Goal: Check status: Check status

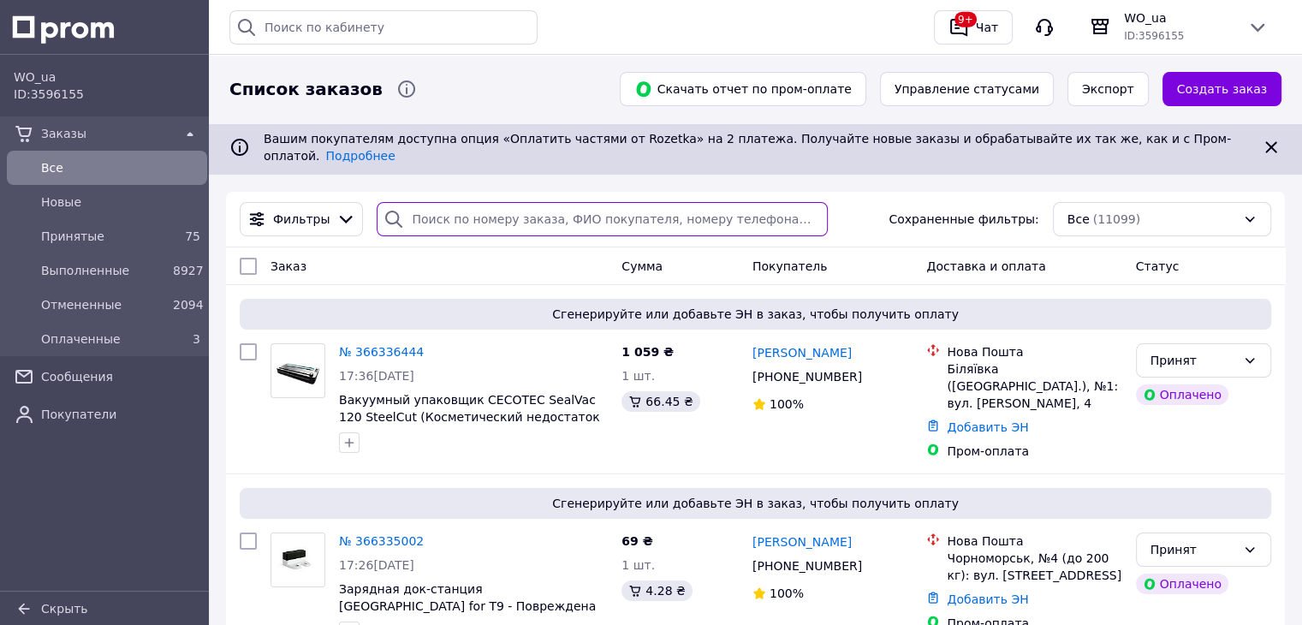
click at [589, 210] on input "search" at bounding box center [602, 219] width 451 height 34
paste input "366336444"
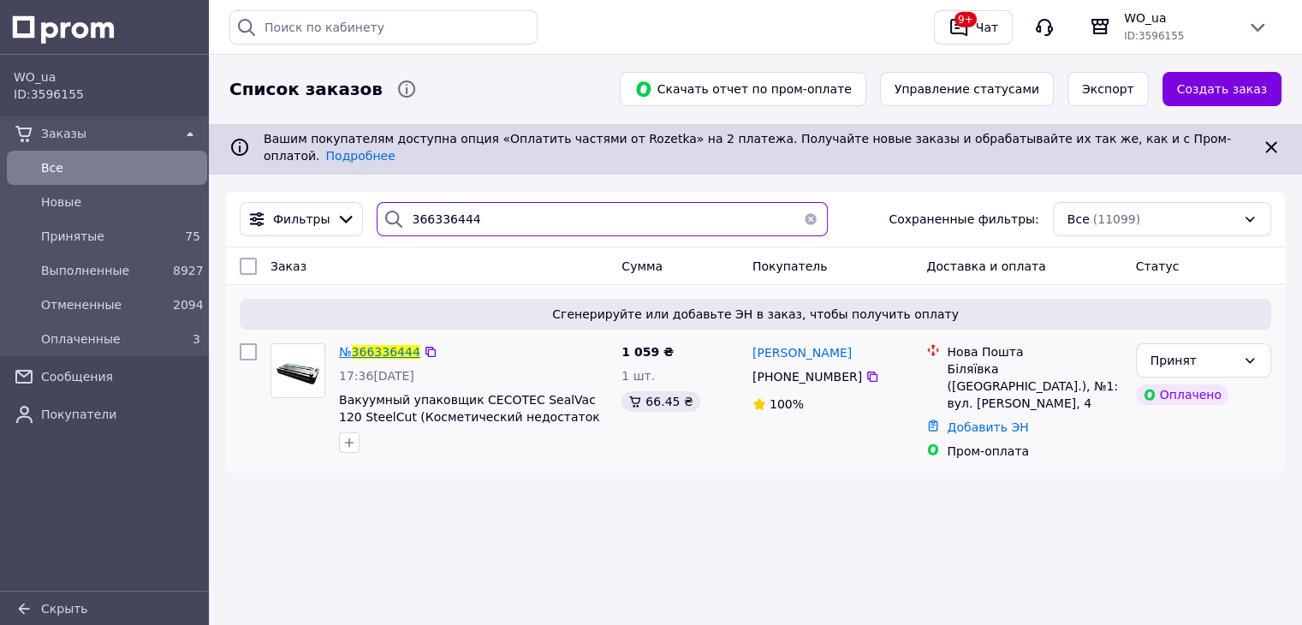
type input "366336444"
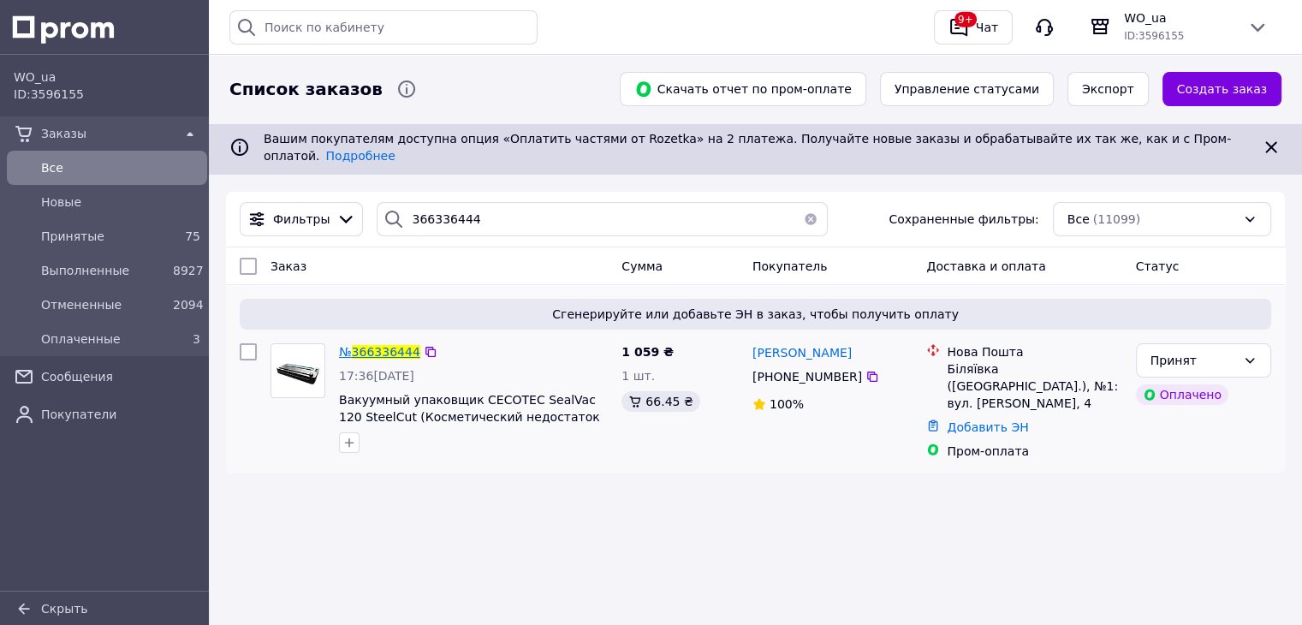
click at [385, 345] on span "366336444" at bounding box center [386, 352] width 68 height 14
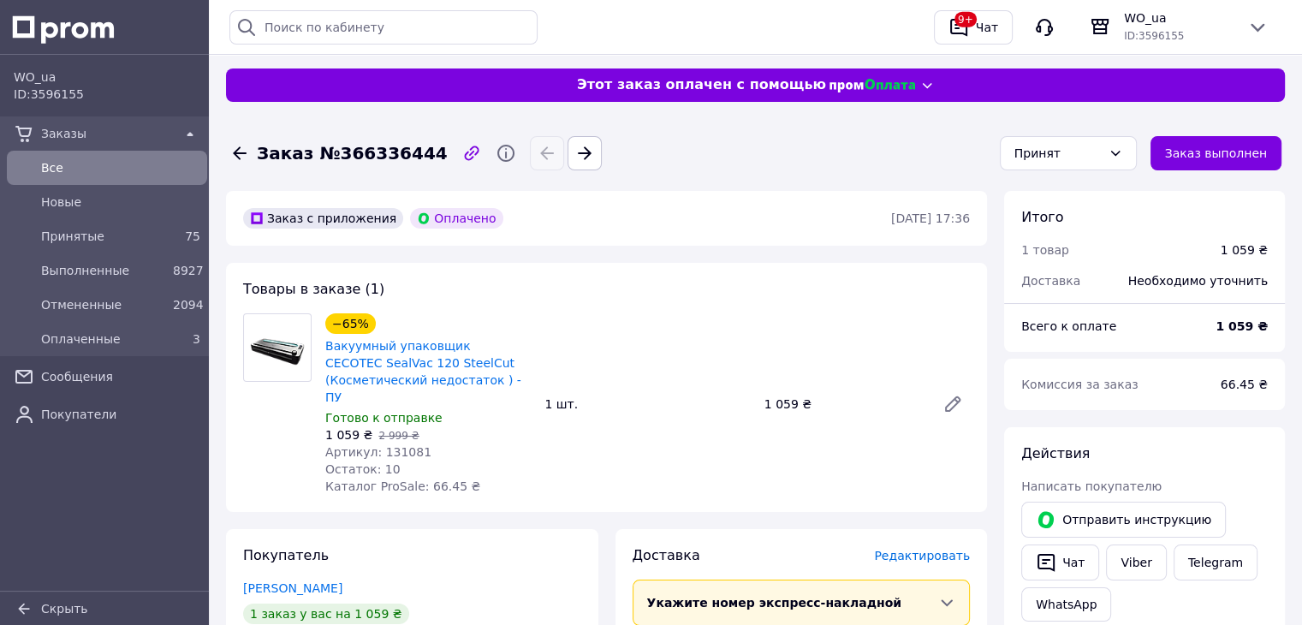
click at [243, 153] on icon at bounding box center [240, 152] width 14 height 13
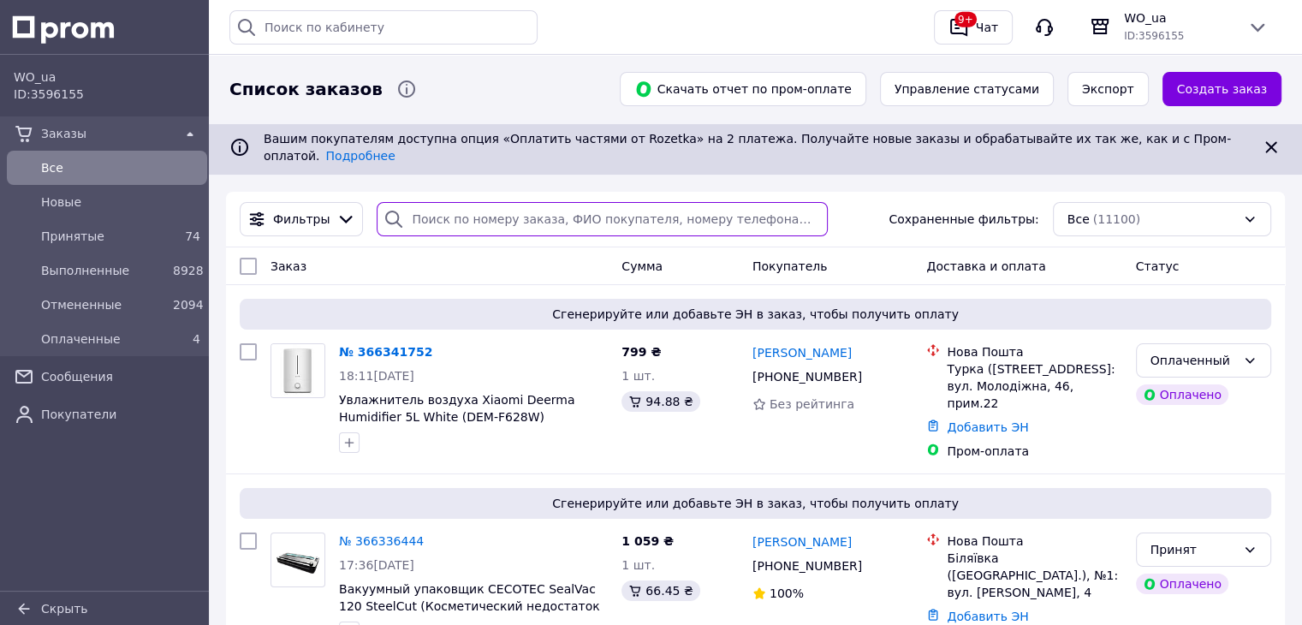
click at [448, 215] on input "search" at bounding box center [602, 219] width 451 height 34
paste input "366028563"
type input "366028563"
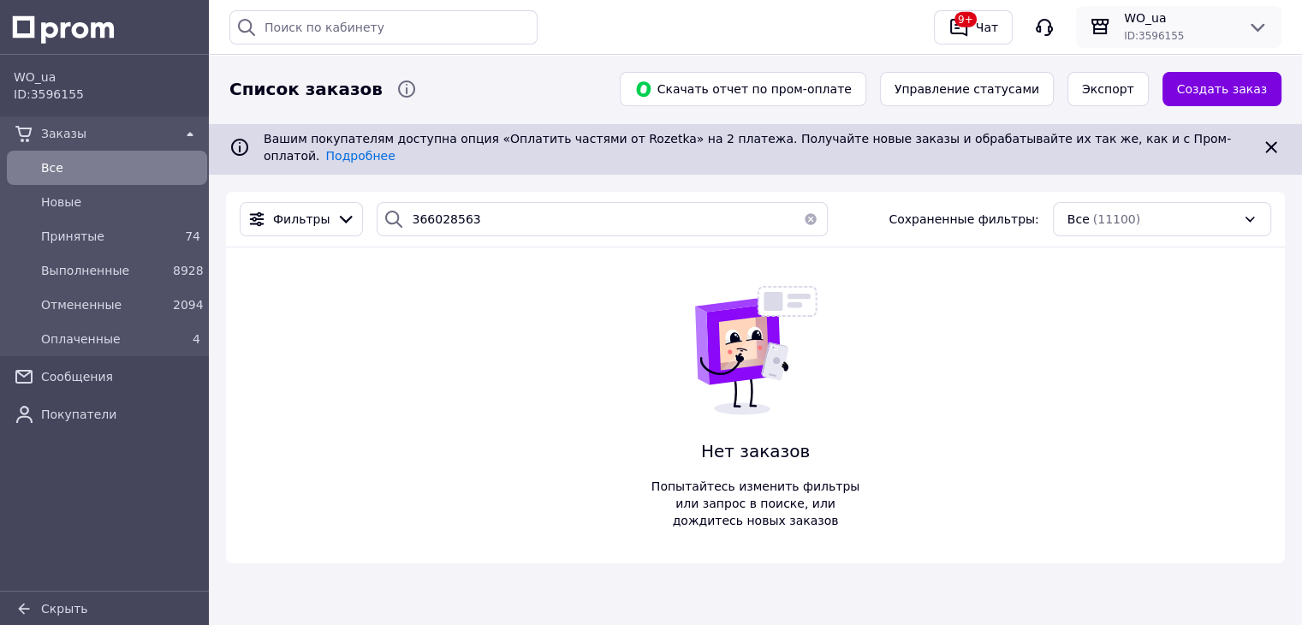
click at [1189, 15] on span "WO_ua" at bounding box center [1179, 17] width 110 height 17
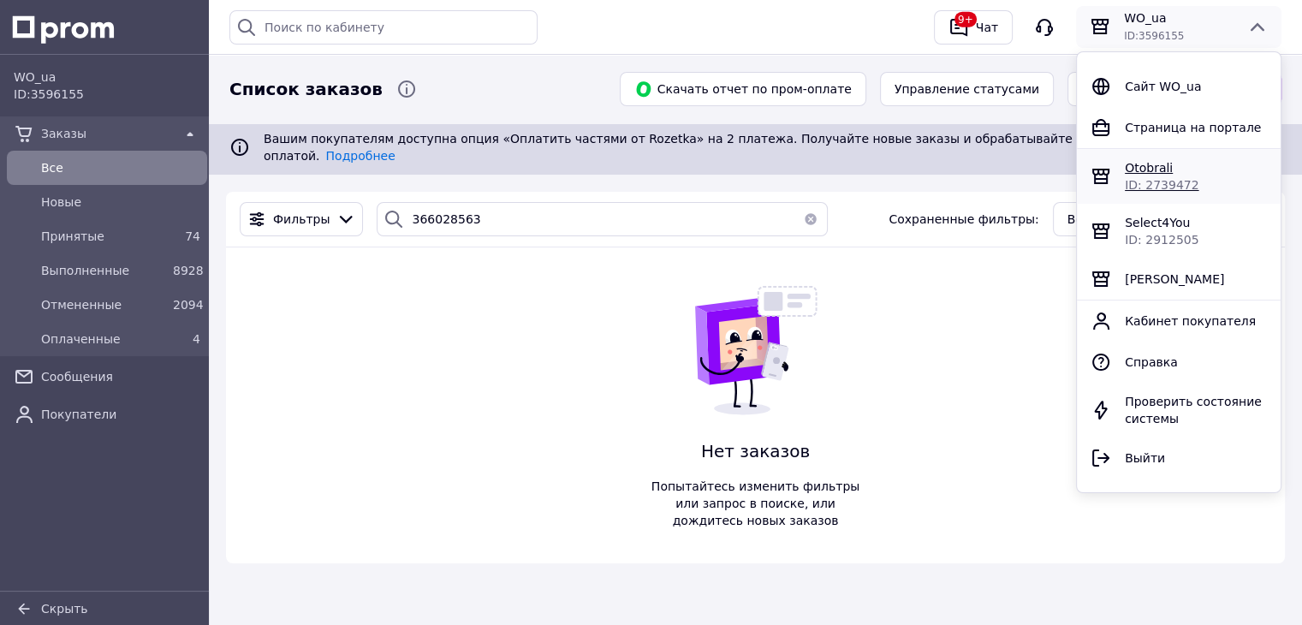
click at [1131, 166] on span "Otobrali" at bounding box center [1148, 168] width 48 height 14
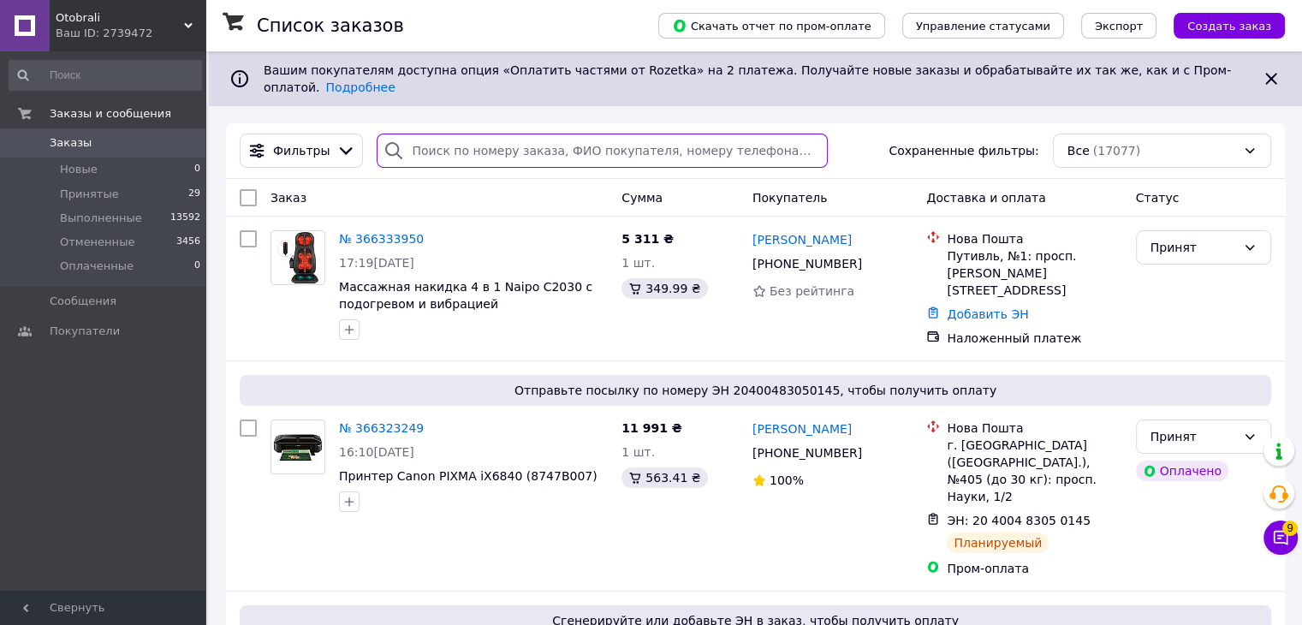
click at [443, 141] on input "search" at bounding box center [602, 150] width 451 height 34
paste input "366028563"
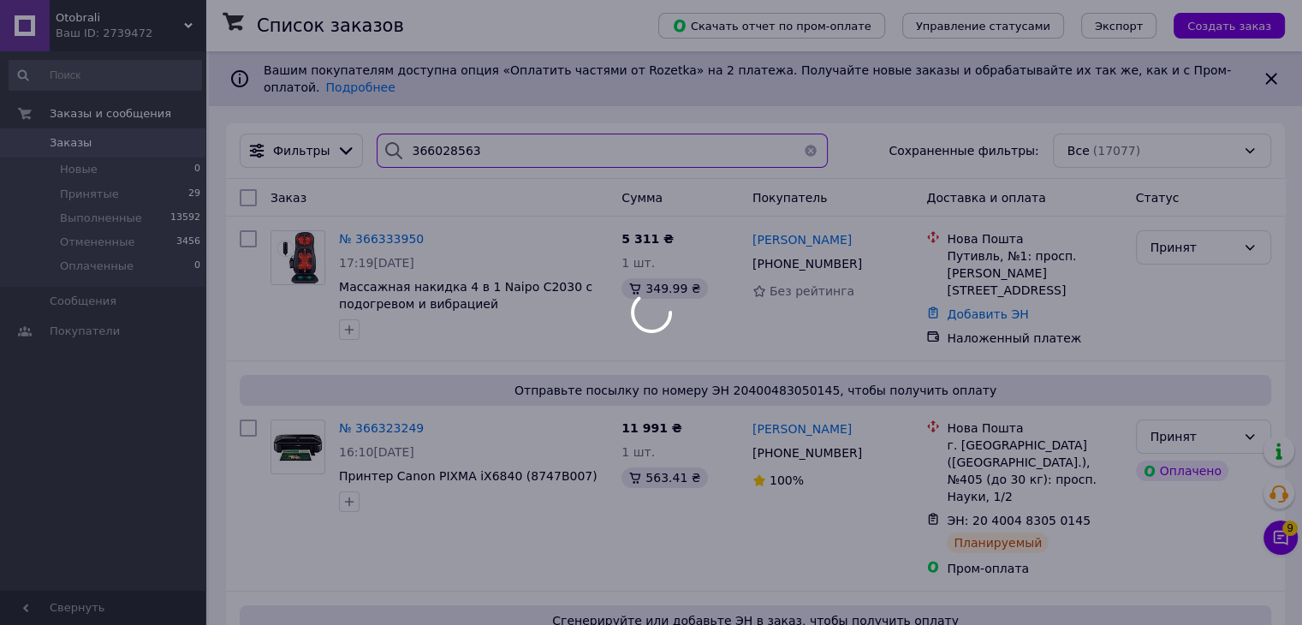
type input "366028563"
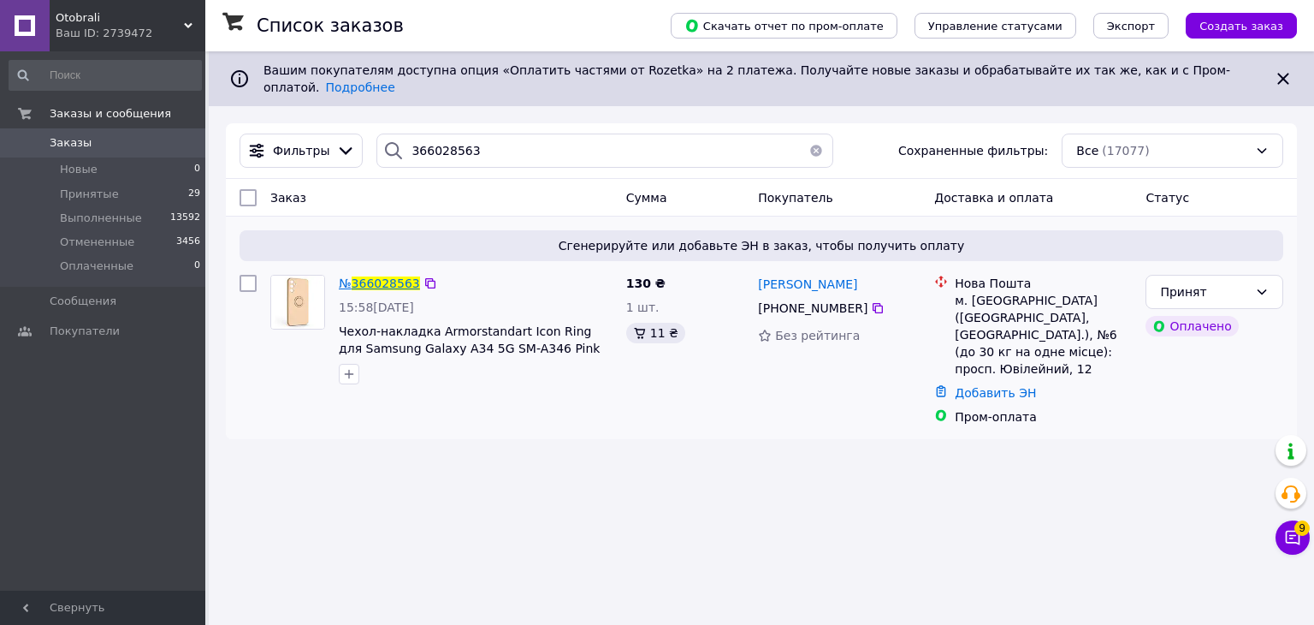
click at [390, 276] on span "366028563" at bounding box center [386, 283] width 68 height 14
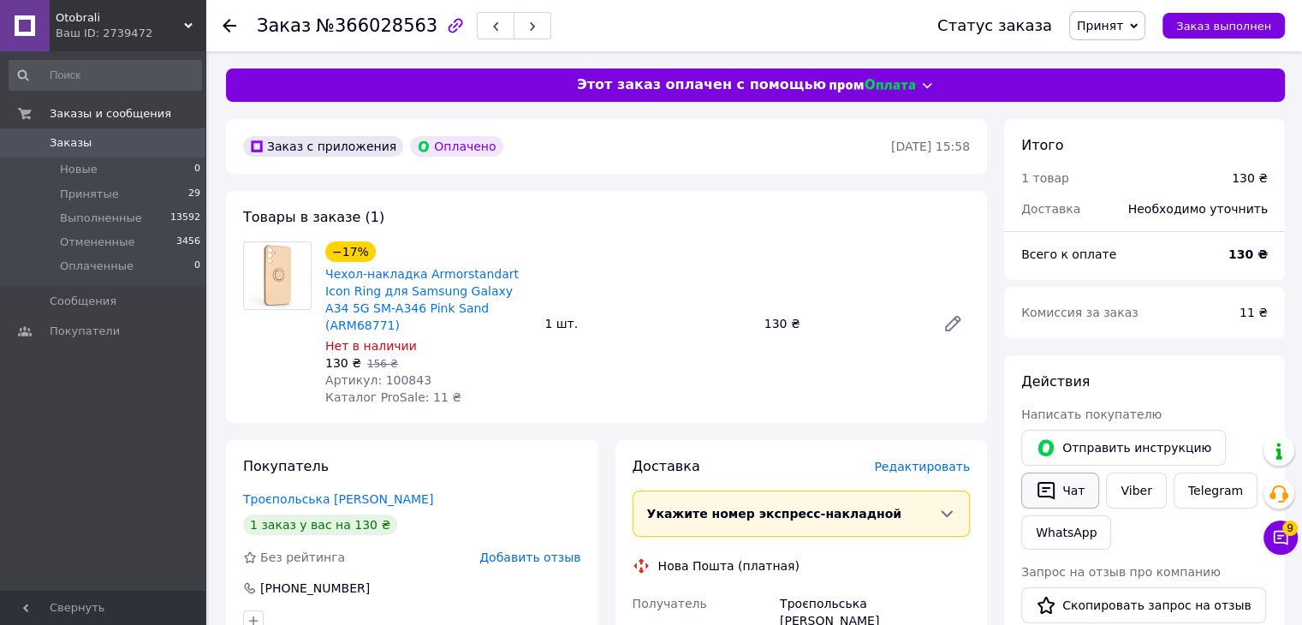
click at [1078, 480] on button "Чат" at bounding box center [1060, 490] width 78 height 36
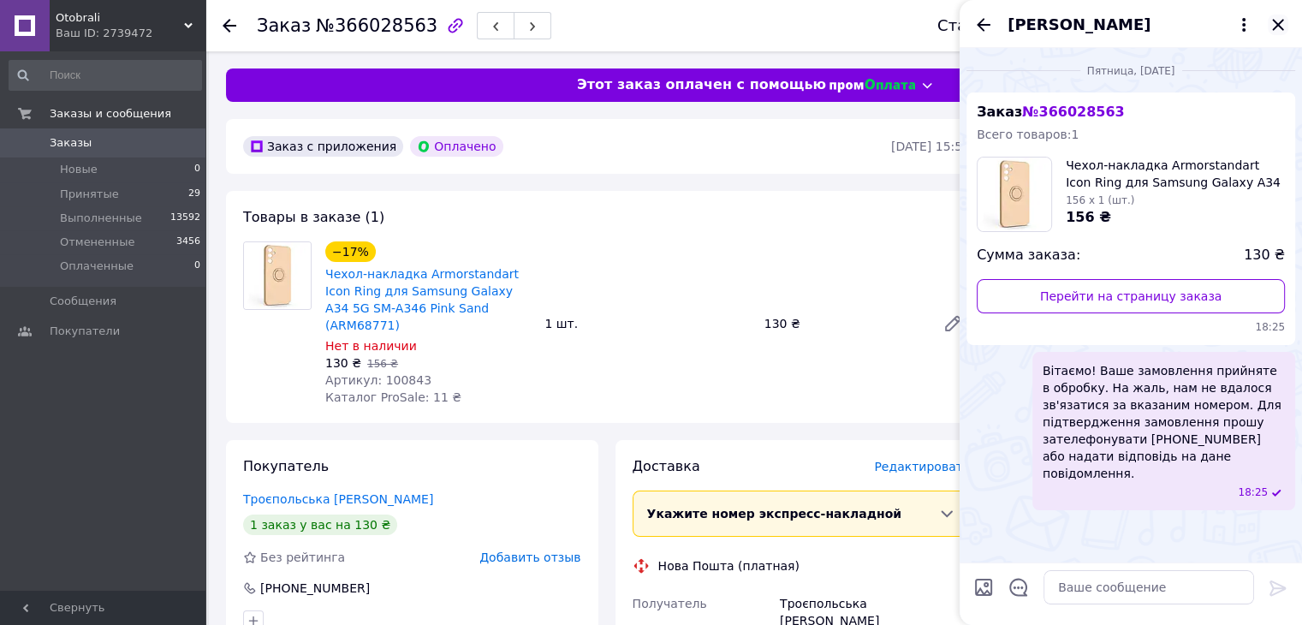
click at [1287, 28] on div "Марія Троєпольська" at bounding box center [1130, 24] width 342 height 48
click at [1267, 16] on icon "Закрыть" at bounding box center [1277, 25] width 21 height 21
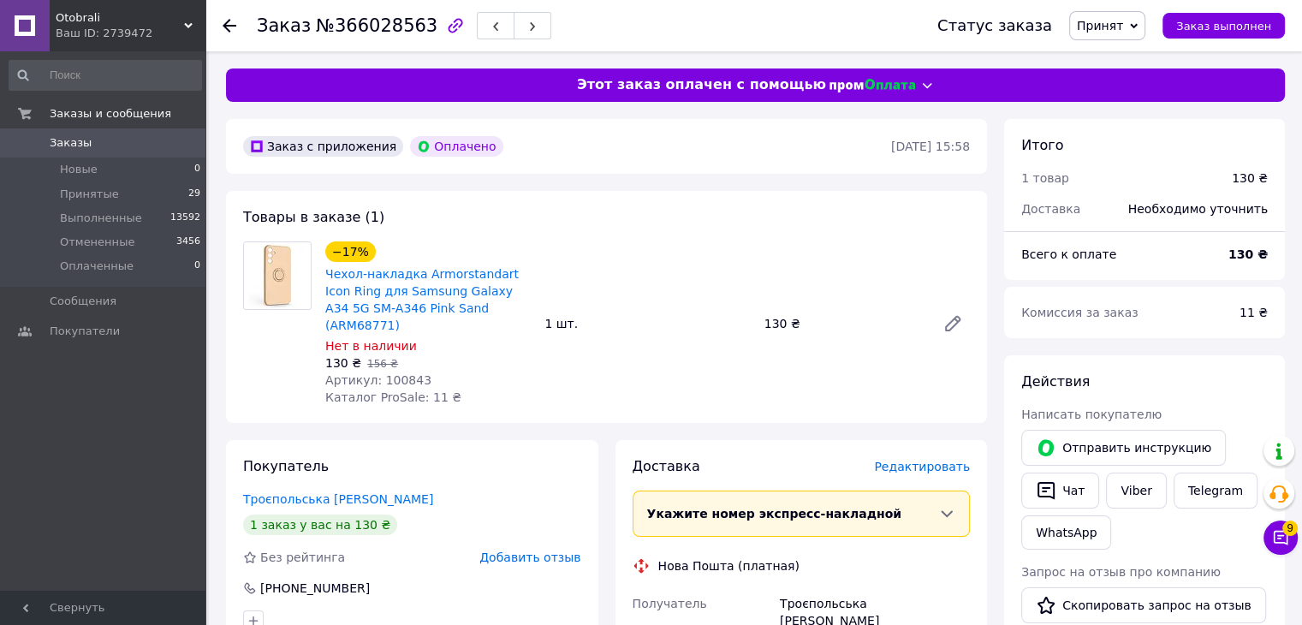
click at [1123, 27] on span "Принят" at bounding box center [1099, 26] width 46 height 14
click at [1123, 90] on li "Отменен" at bounding box center [1115, 86] width 91 height 26
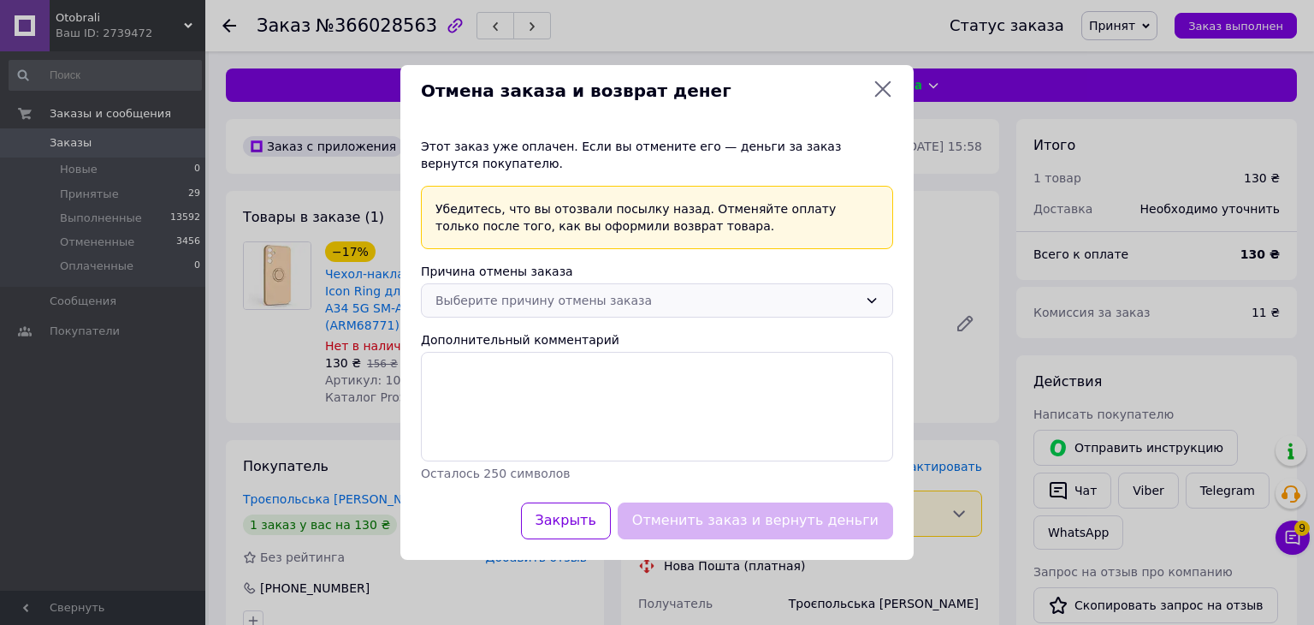
click at [561, 305] on div "Выберите причину отмены заказа" at bounding box center [647, 300] width 423 height 19
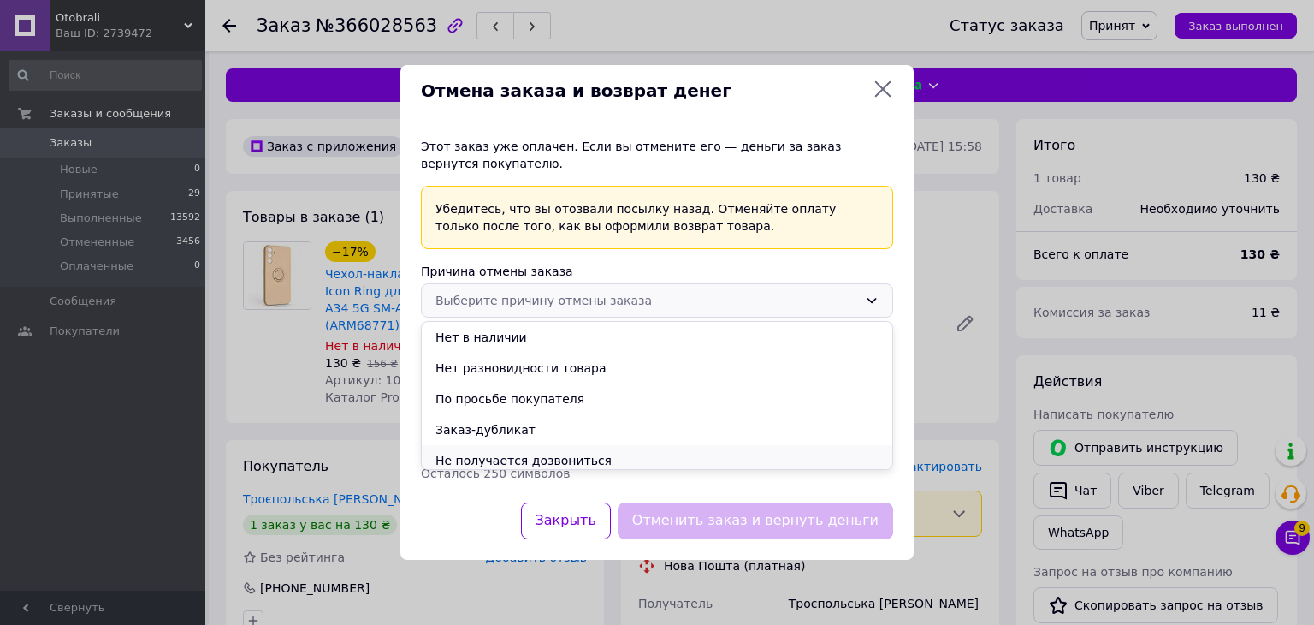
click at [534, 459] on li "Не получается дозвониться" at bounding box center [657, 460] width 471 height 31
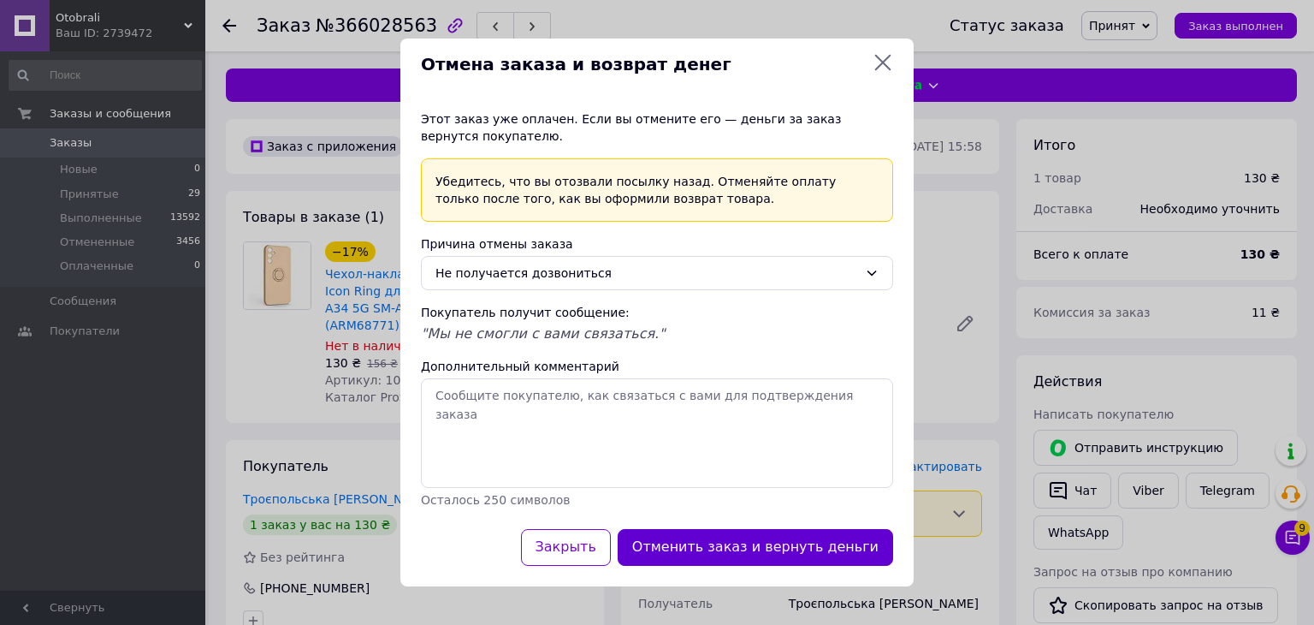
click at [765, 539] on button "Отменить заказ и вернуть деньги" at bounding box center [756, 547] width 276 height 37
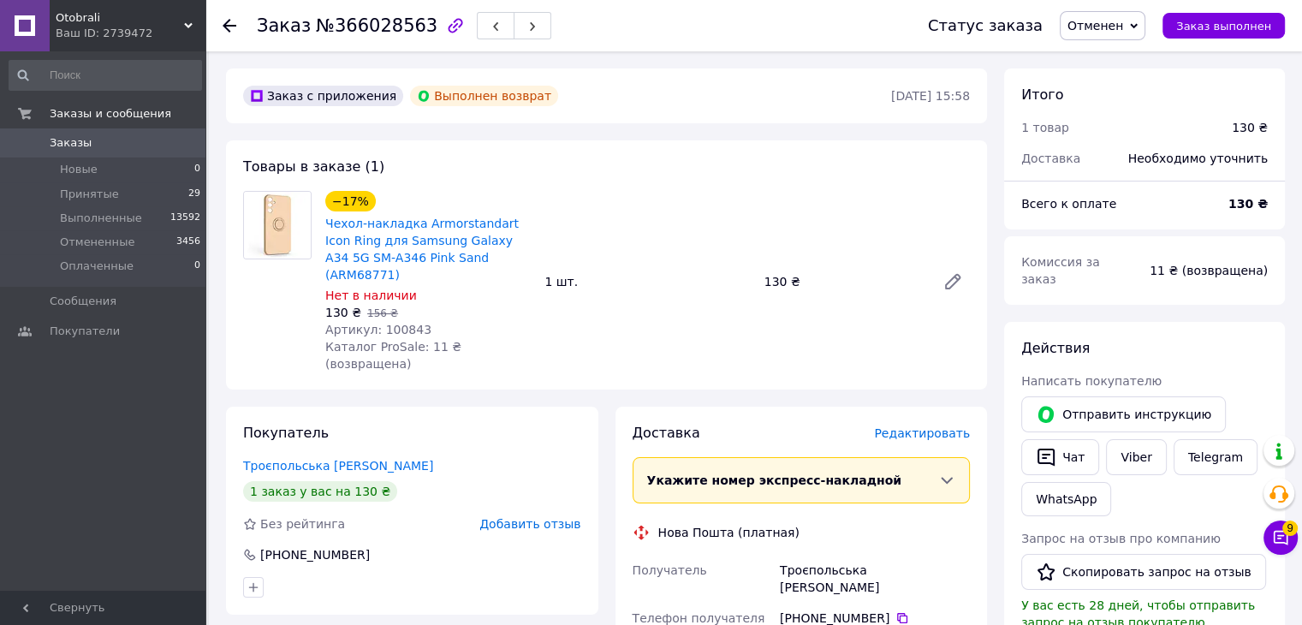
click at [228, 27] on icon at bounding box center [229, 26] width 14 height 14
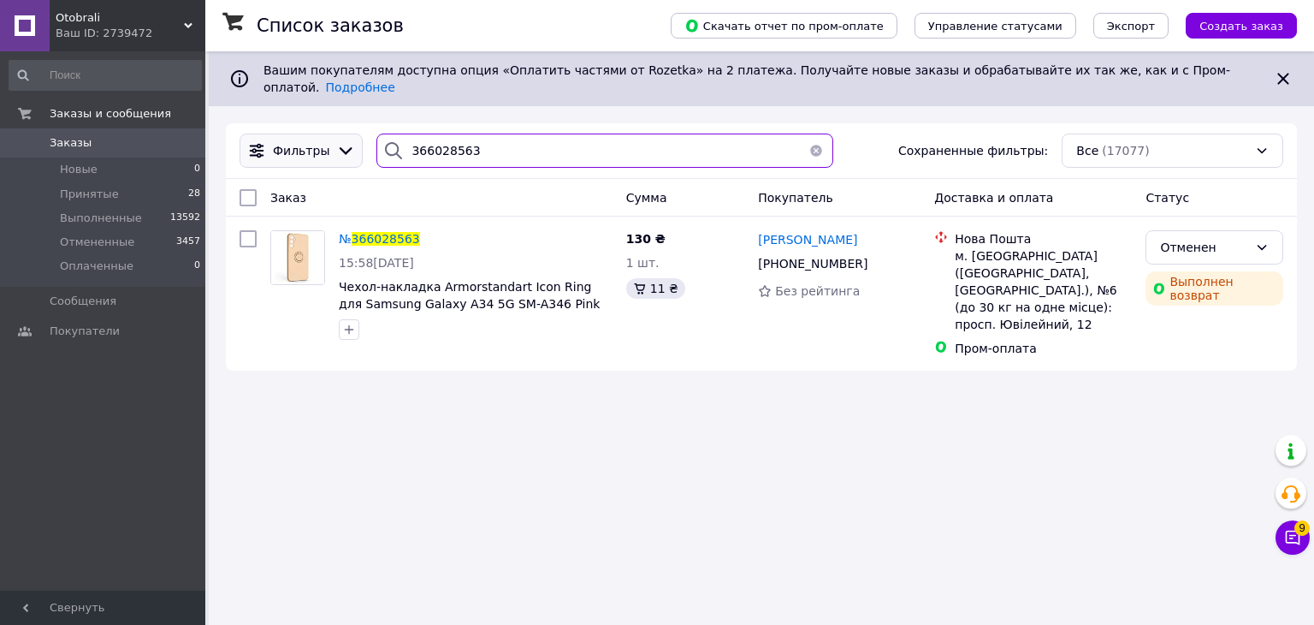
drag, startPoint x: 511, startPoint y: 130, endPoint x: 307, endPoint y: 140, distance: 203.9
click at [307, 140] on div "Фильтры 366028563 Сохраненные фильтры: Все (17077)" at bounding box center [762, 150] width 1058 height 34
paste input "93385"
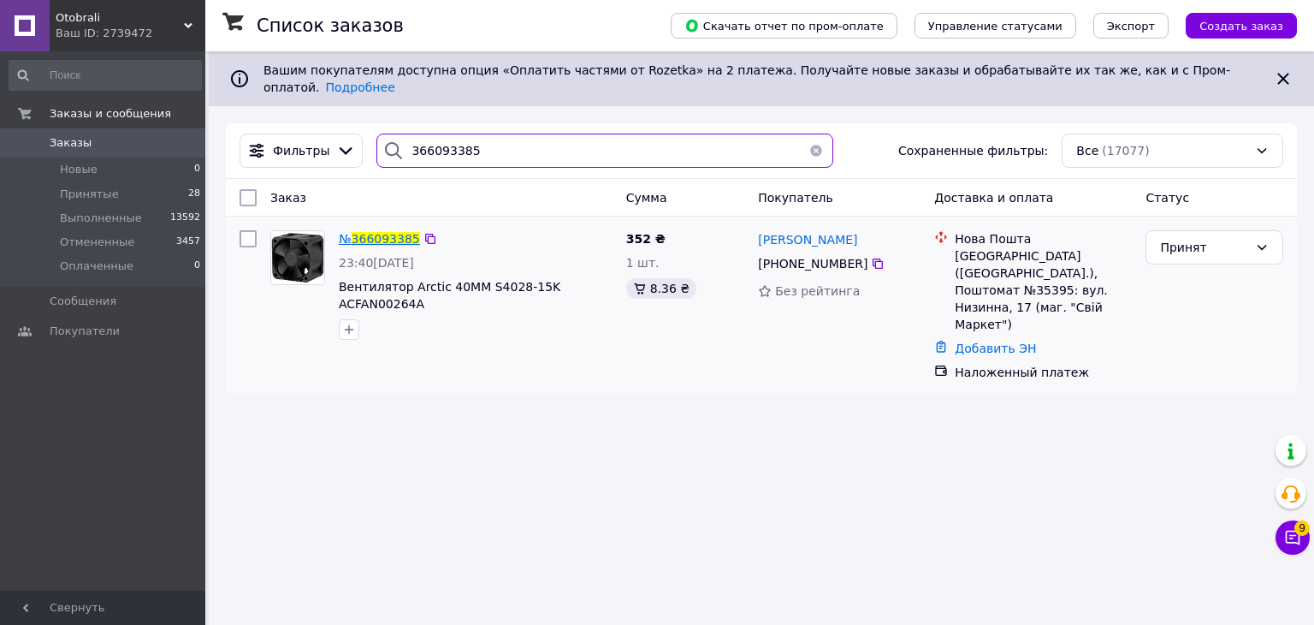
type input "366093385"
click at [387, 232] on span "366093385" at bounding box center [386, 239] width 68 height 14
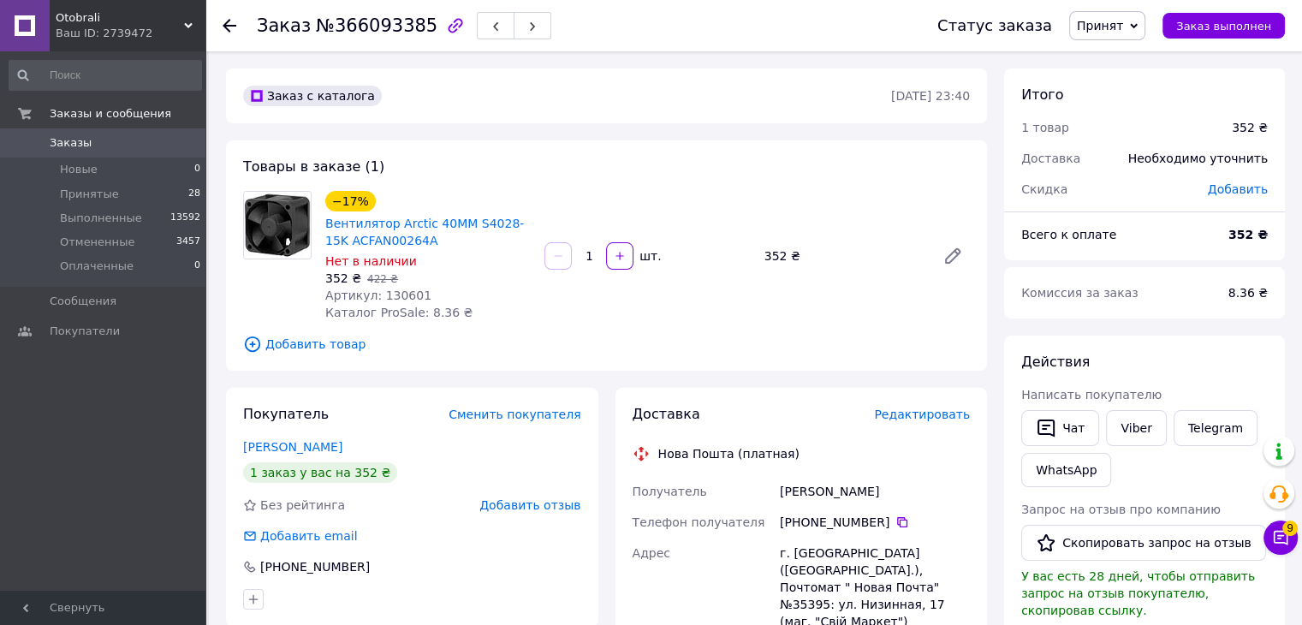
click at [151, 21] on span "Otobrali" at bounding box center [120, 17] width 128 height 15
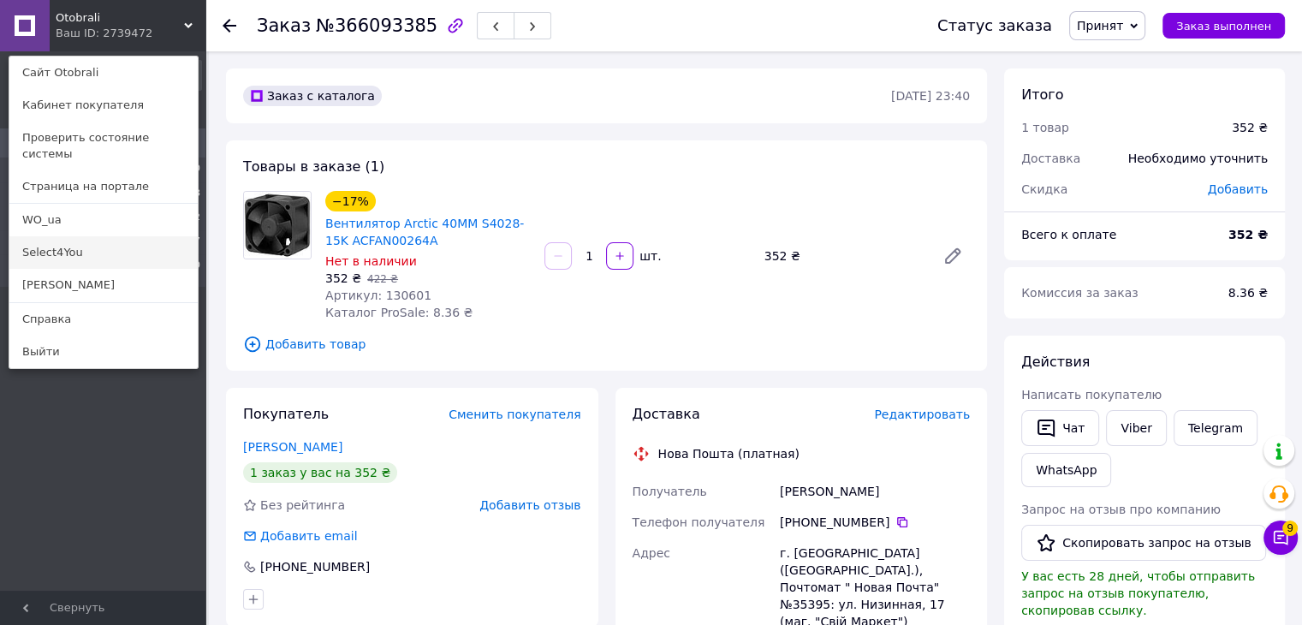
click at [93, 240] on link "Select4You" at bounding box center [103, 252] width 188 height 33
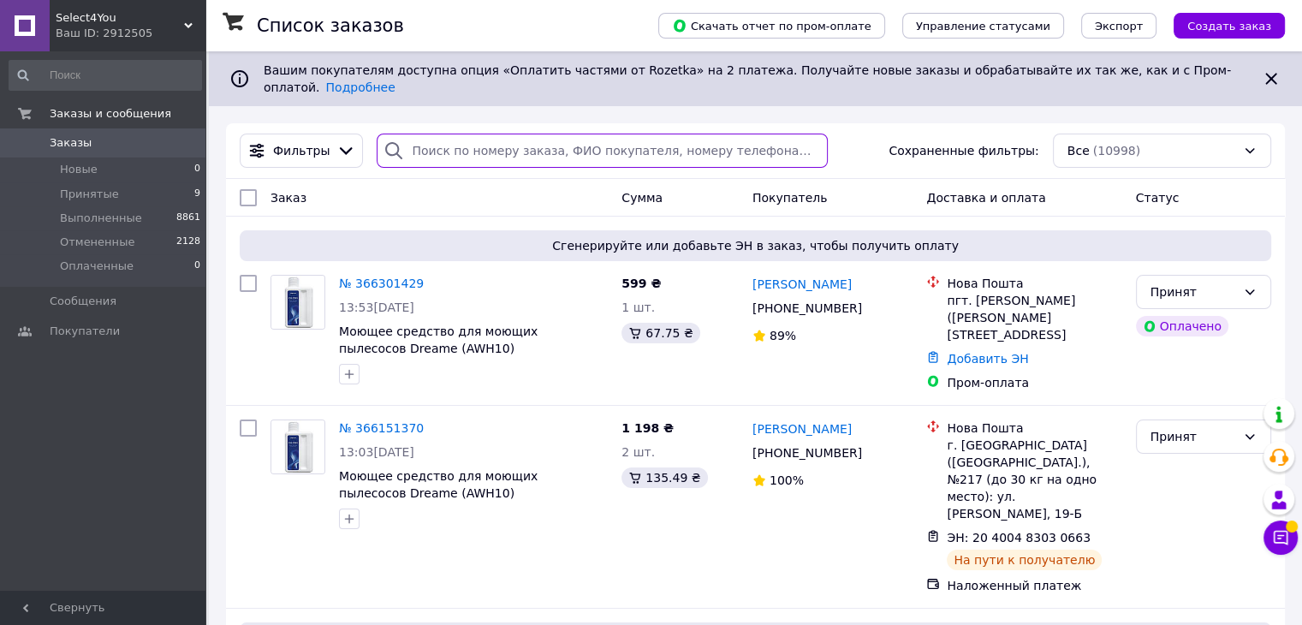
click at [575, 133] on input "search" at bounding box center [602, 150] width 451 height 34
paste input "366130900"
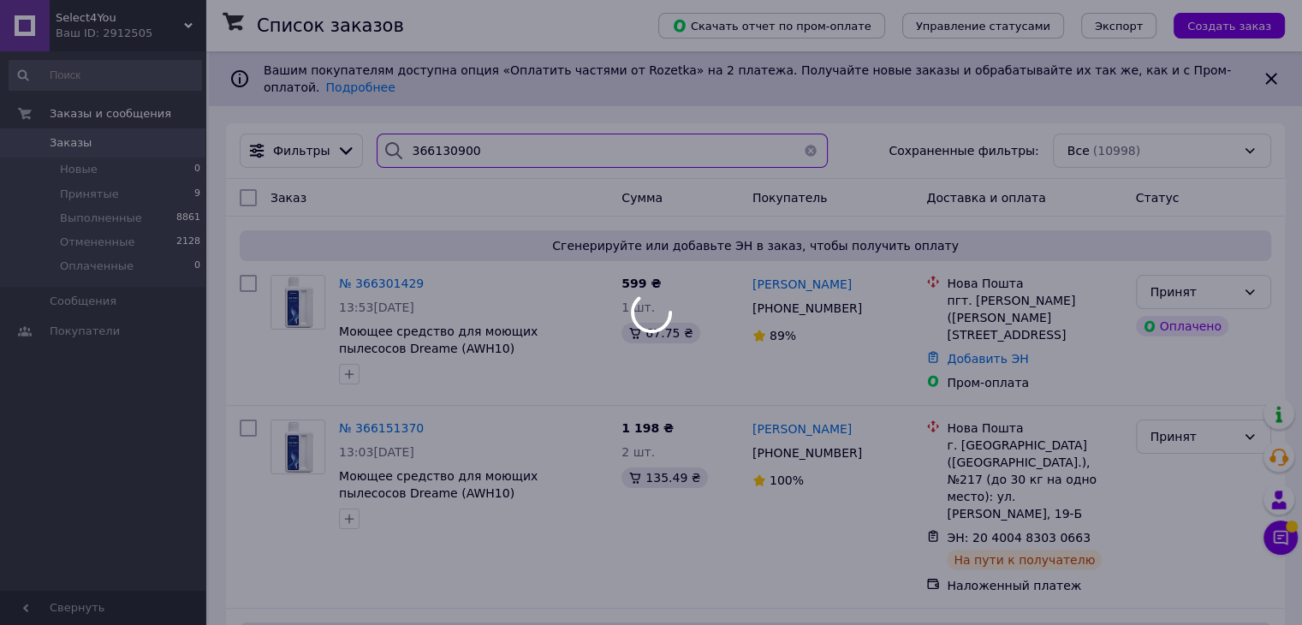
type input "366130900"
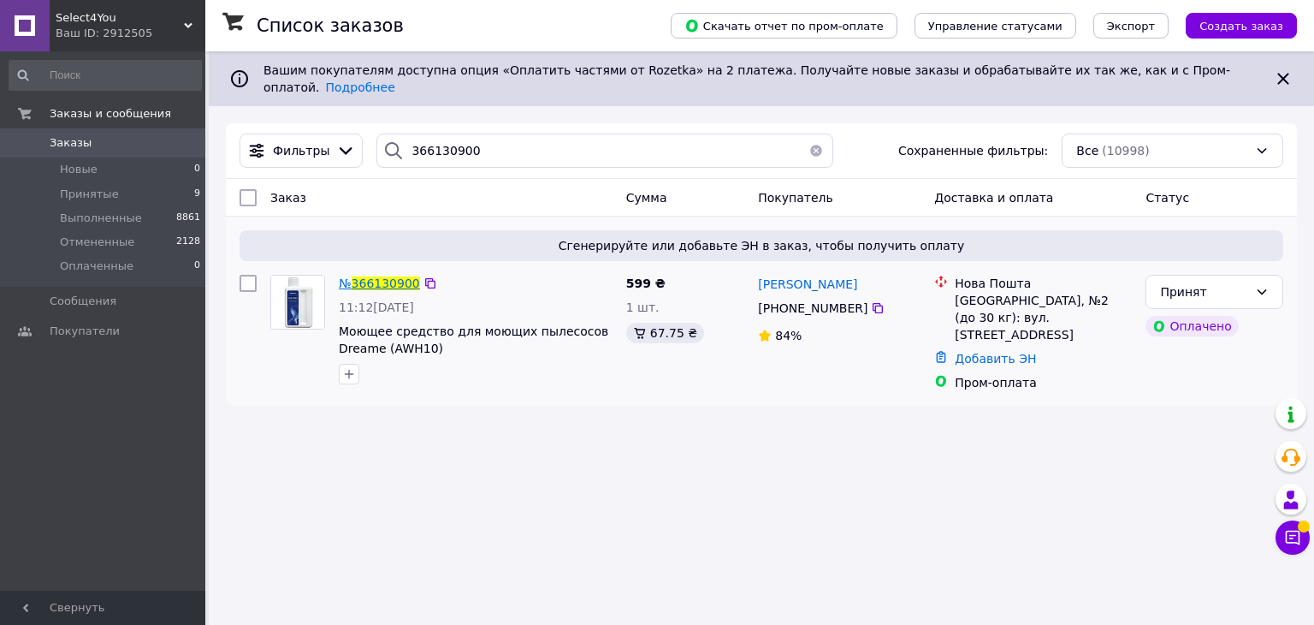
click at [407, 278] on span "№ 366130900" at bounding box center [379, 283] width 81 height 14
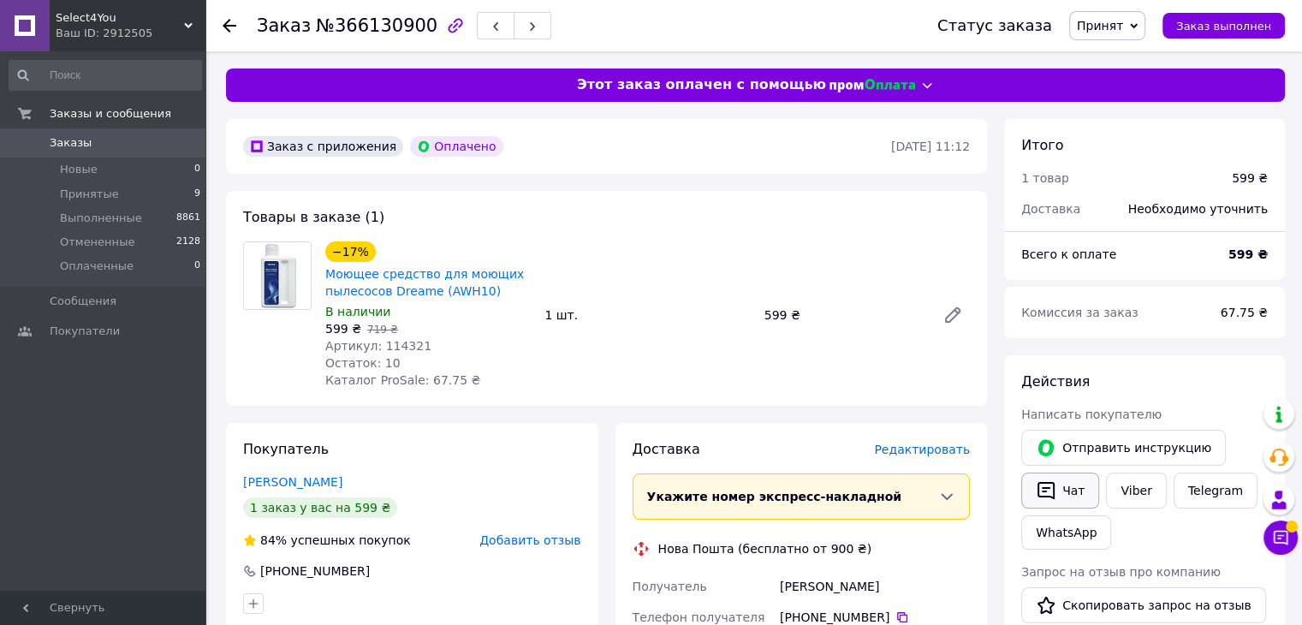
click at [1068, 488] on button "Чат" at bounding box center [1060, 490] width 78 height 36
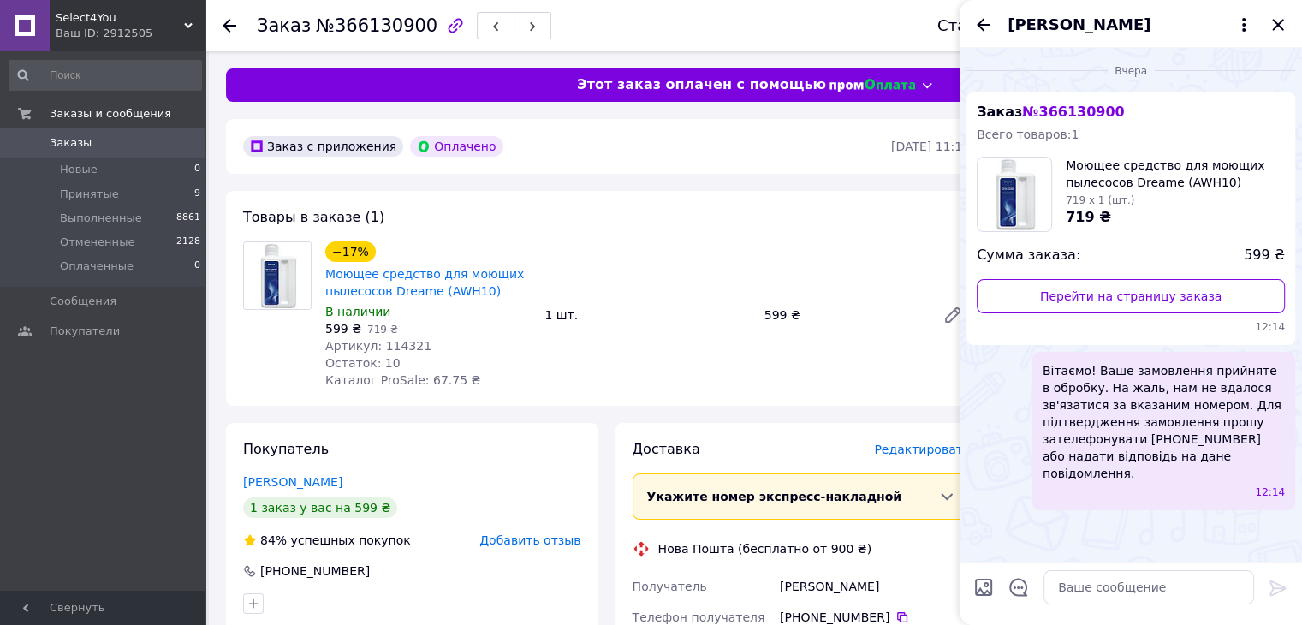
click at [154, 44] on div "Select4You Ваш ID: 2912505" at bounding box center [128, 25] width 156 height 51
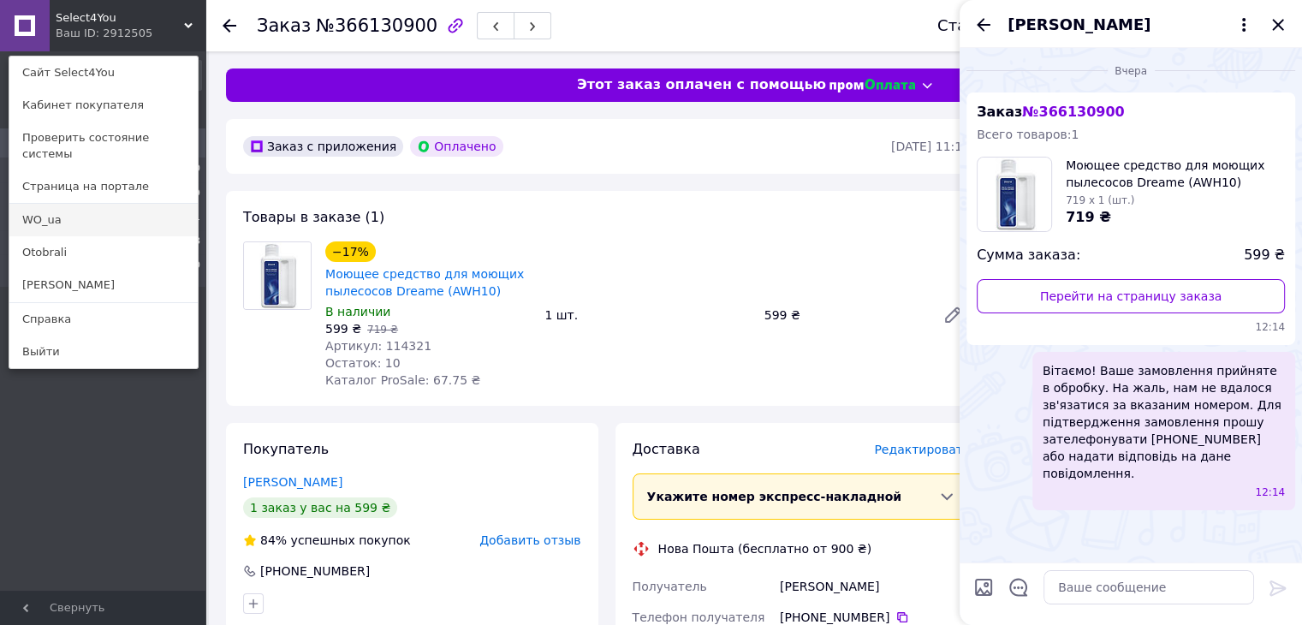
click at [85, 211] on link "WO_ua" at bounding box center [103, 220] width 188 height 33
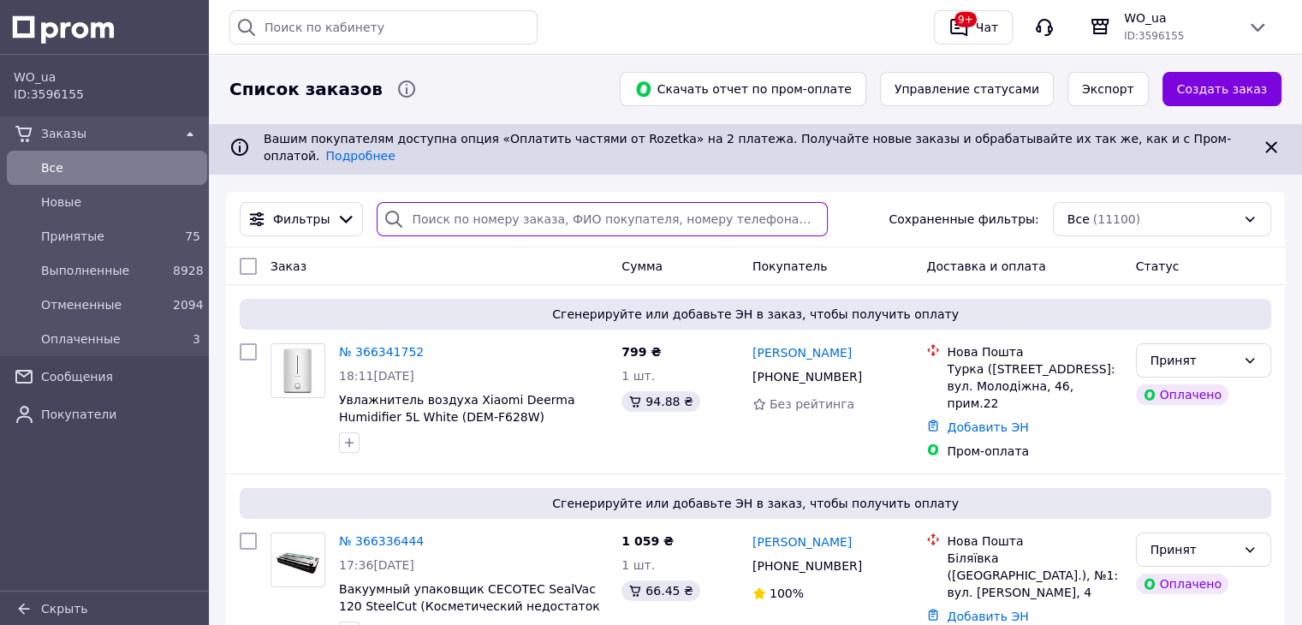
click at [466, 202] on input "search" at bounding box center [602, 219] width 451 height 34
paste input "366184777"
type input "366184777"
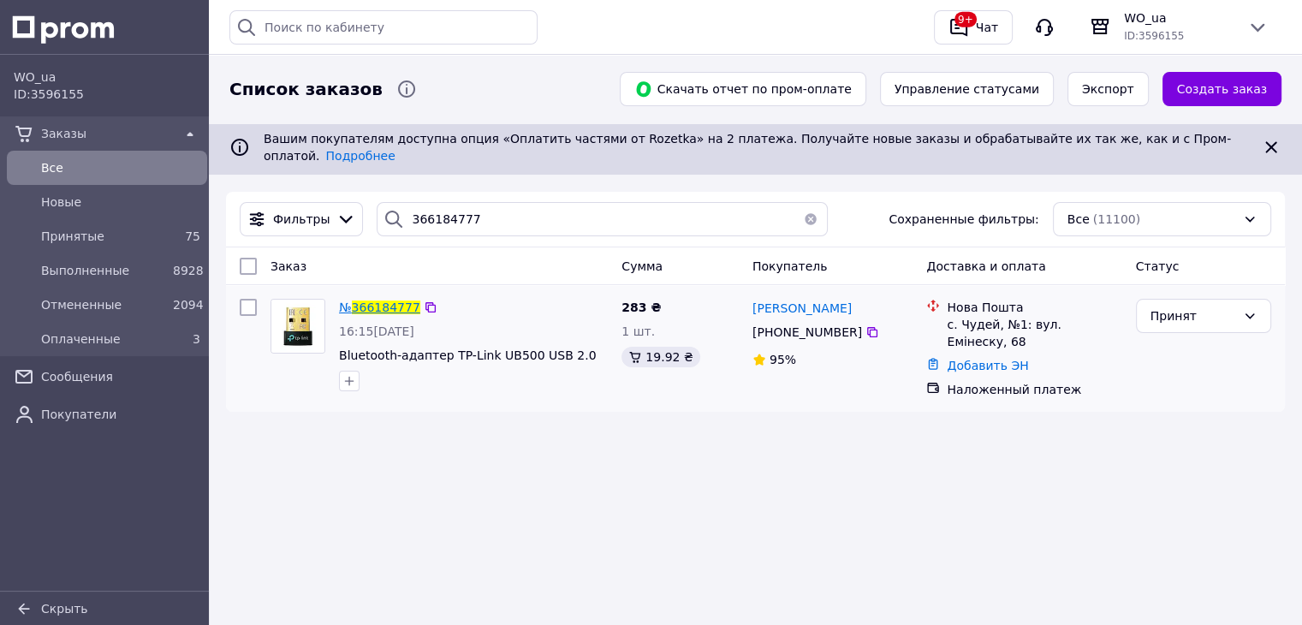
click at [399, 300] on span "366184777" at bounding box center [386, 307] width 68 height 14
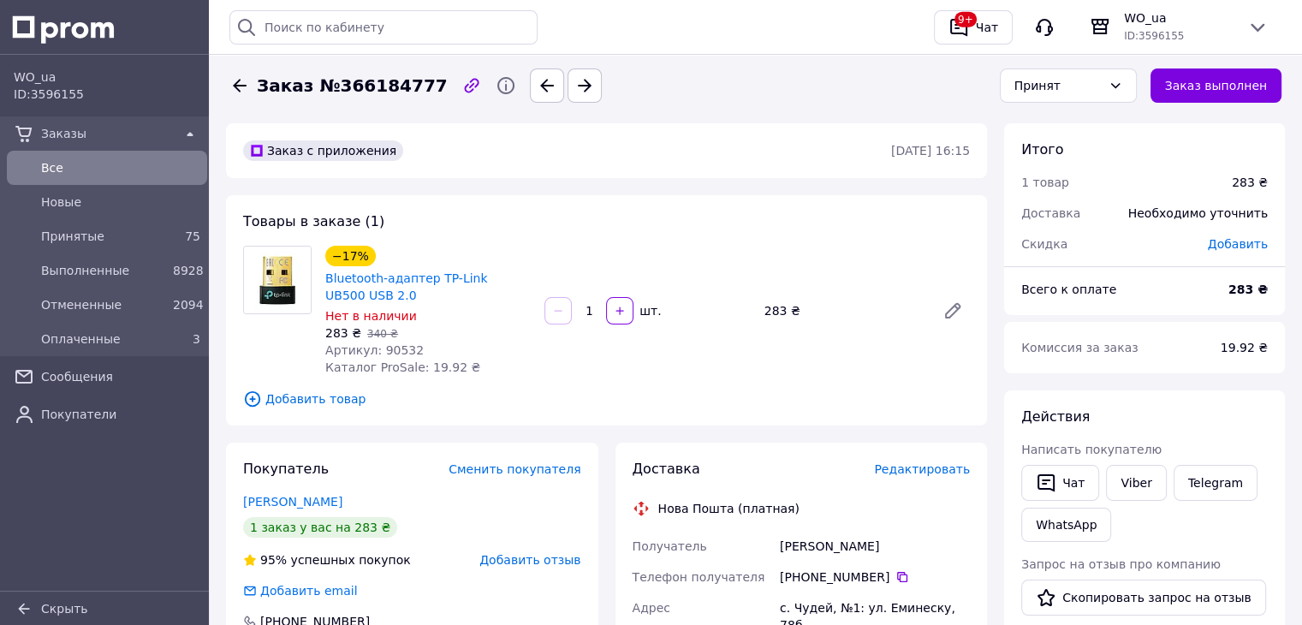
click at [243, 76] on icon at bounding box center [239, 85] width 21 height 21
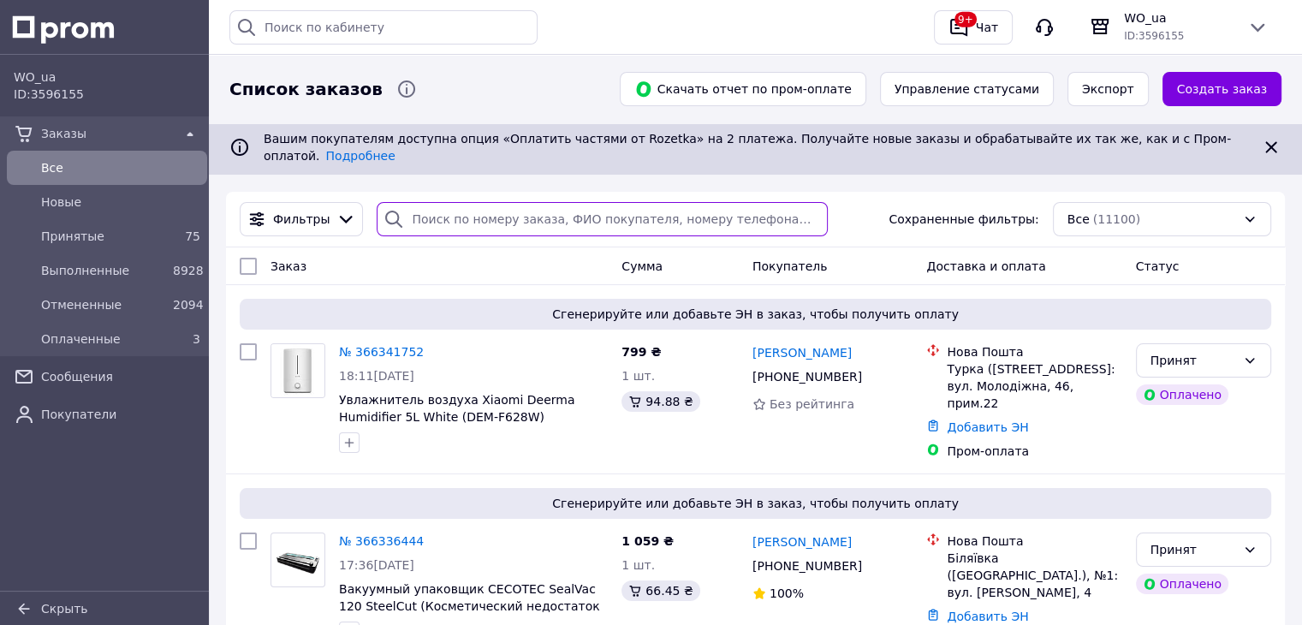
click at [472, 211] on input "search" at bounding box center [602, 219] width 451 height 34
paste input "366195423"
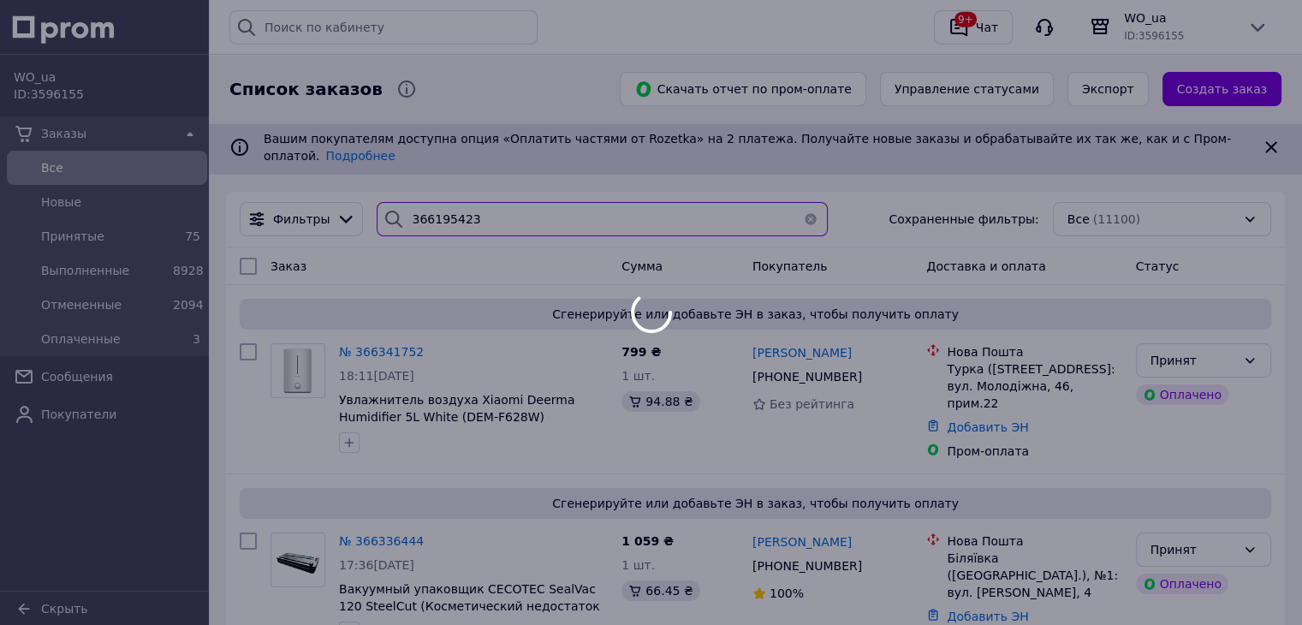
type input "366195423"
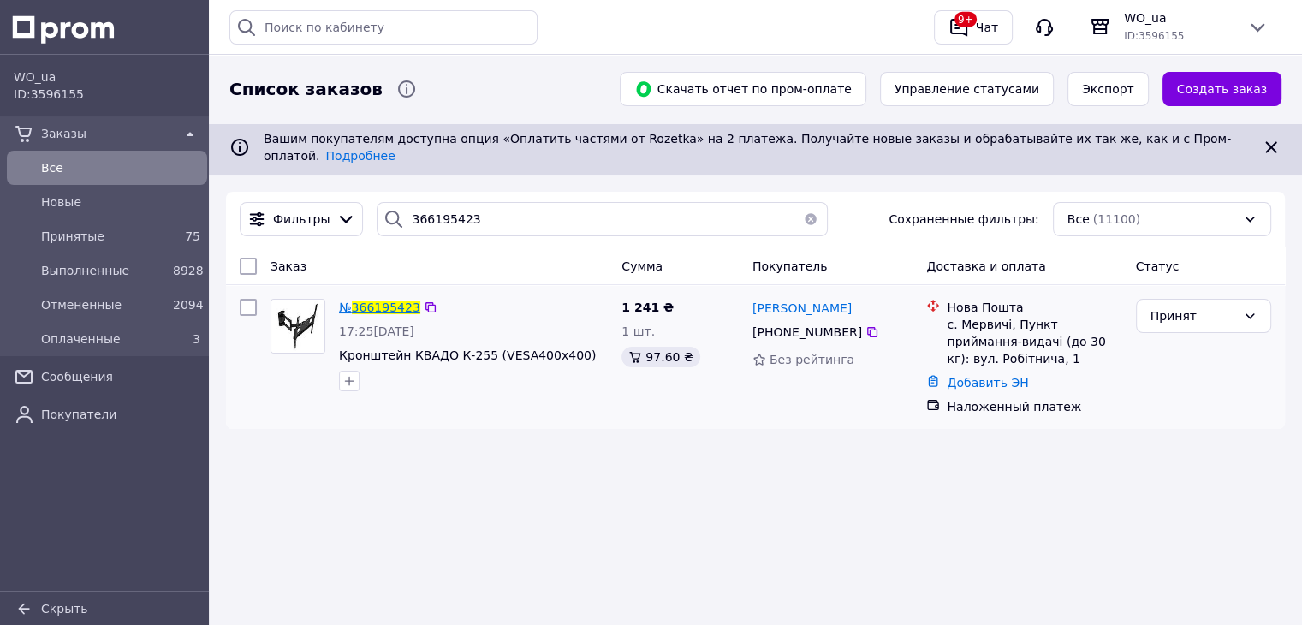
click at [383, 300] on span "366195423" at bounding box center [386, 307] width 68 height 14
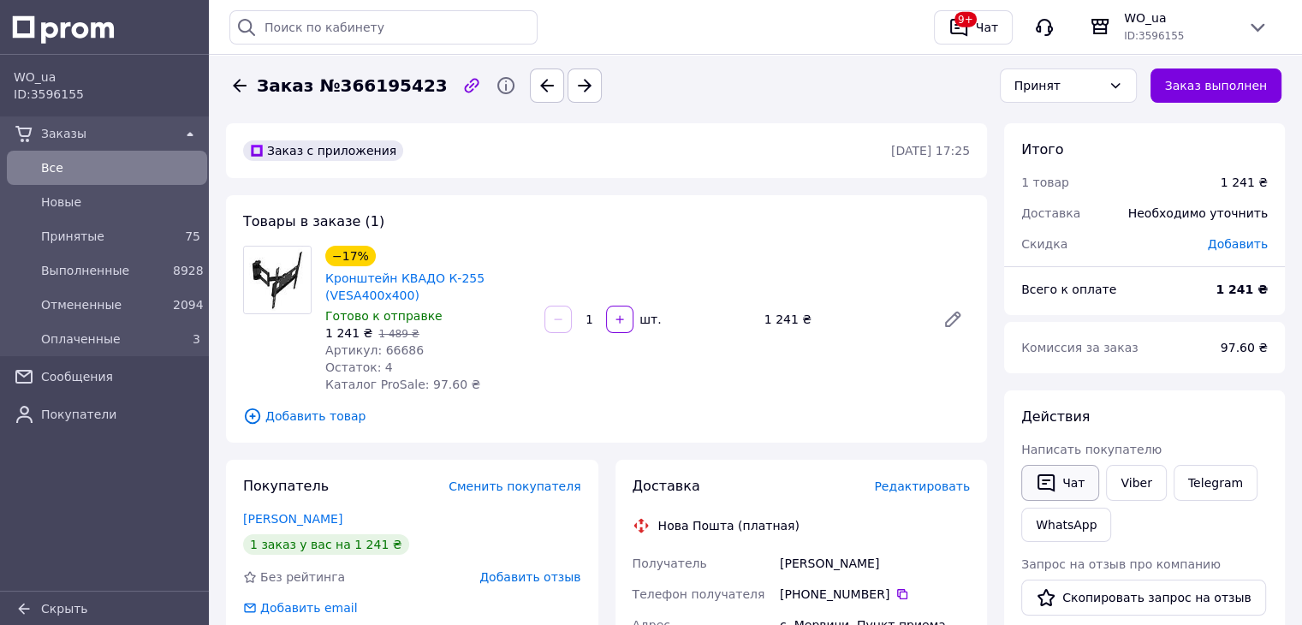
click at [1058, 492] on button "Чат" at bounding box center [1060, 483] width 78 height 36
